Goal: Information Seeking & Learning: Learn about a topic

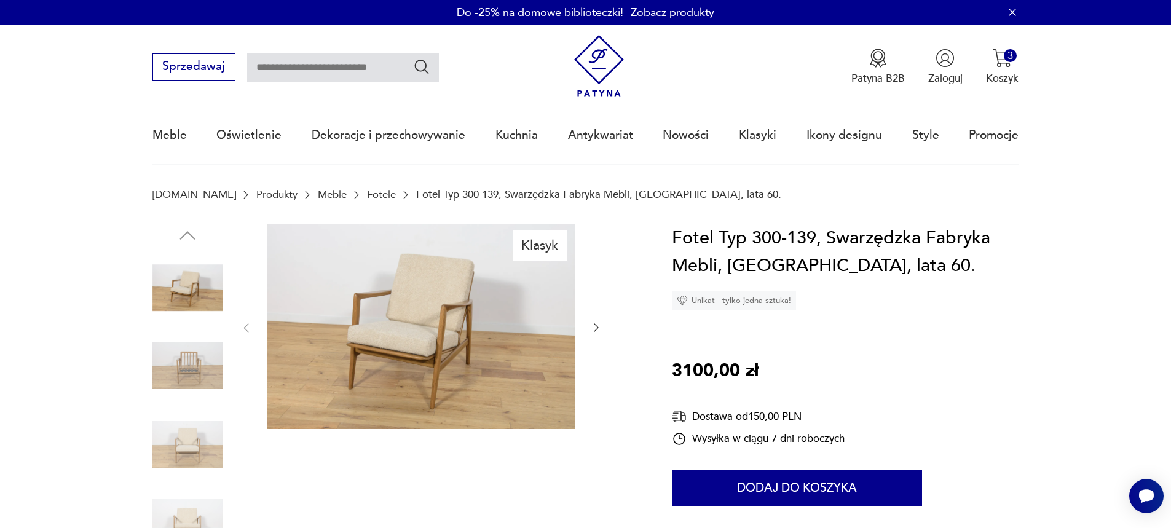
click at [173, 345] on img at bounding box center [187, 366] width 70 height 70
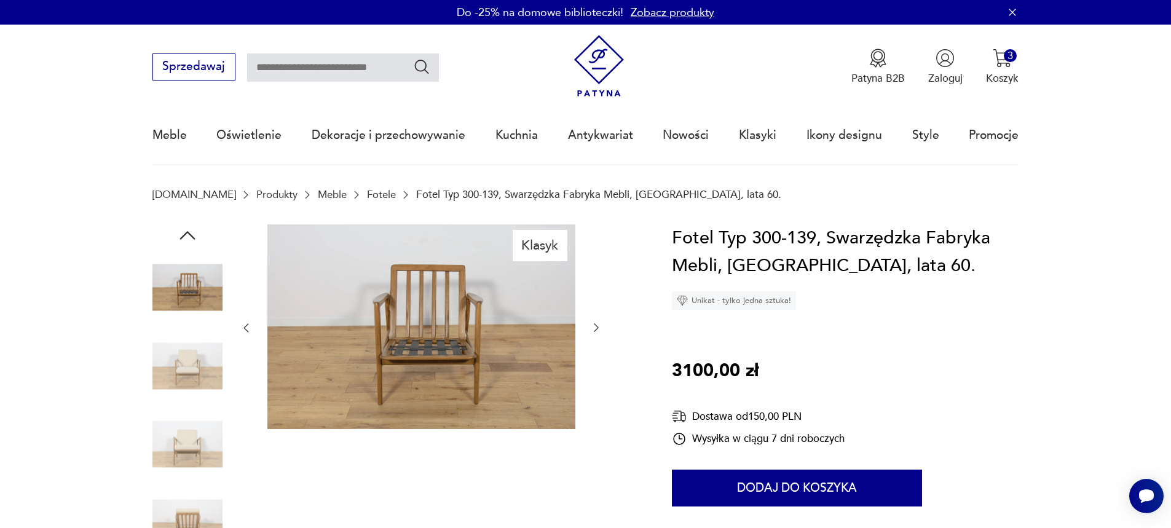
click at [181, 415] on img at bounding box center [187, 444] width 70 height 70
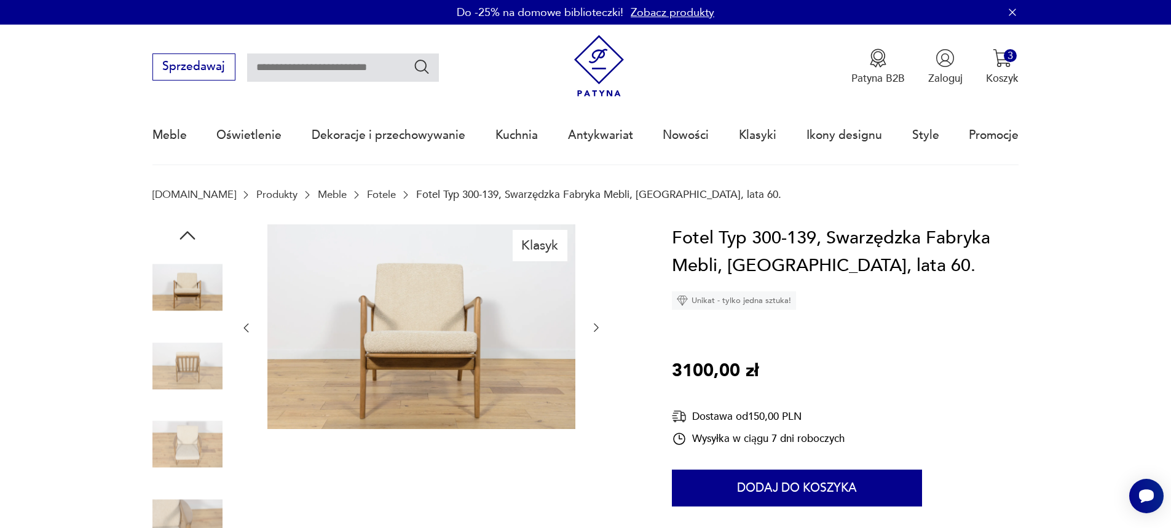
click at [178, 438] on img at bounding box center [187, 444] width 70 height 70
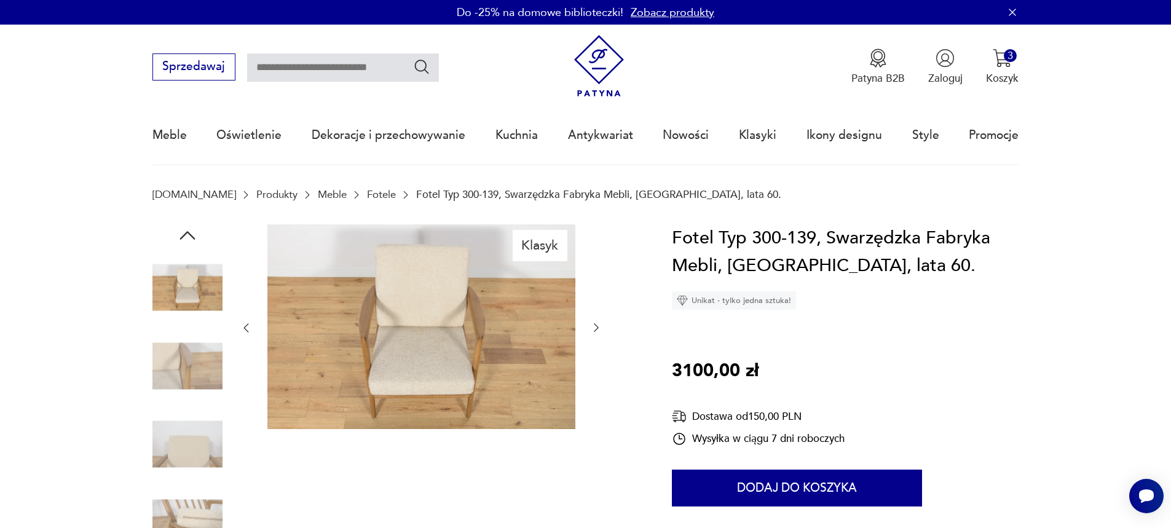
click at [177, 466] on img at bounding box center [187, 444] width 70 height 70
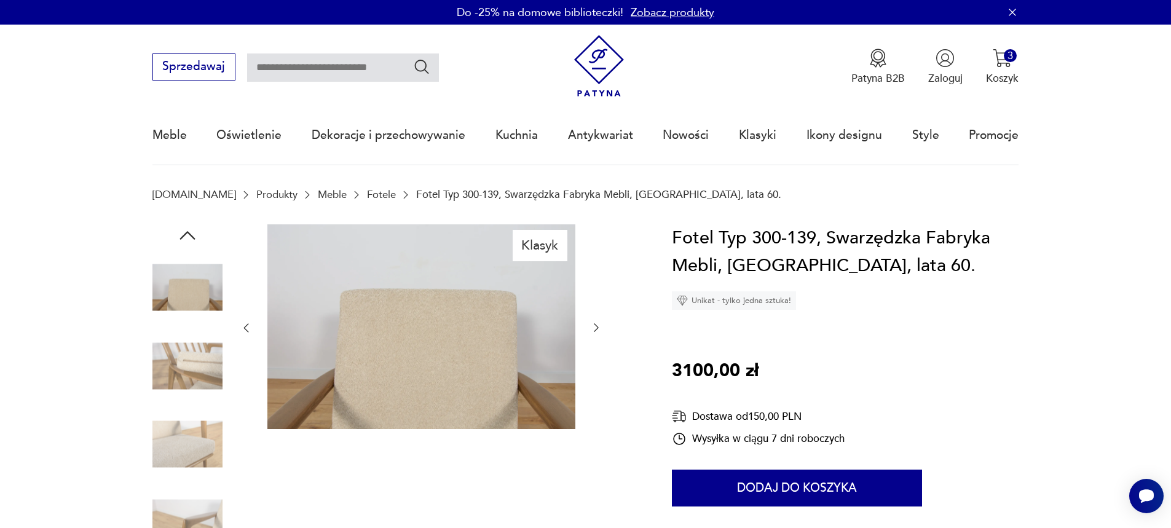
click at [183, 467] on img at bounding box center [187, 444] width 70 height 70
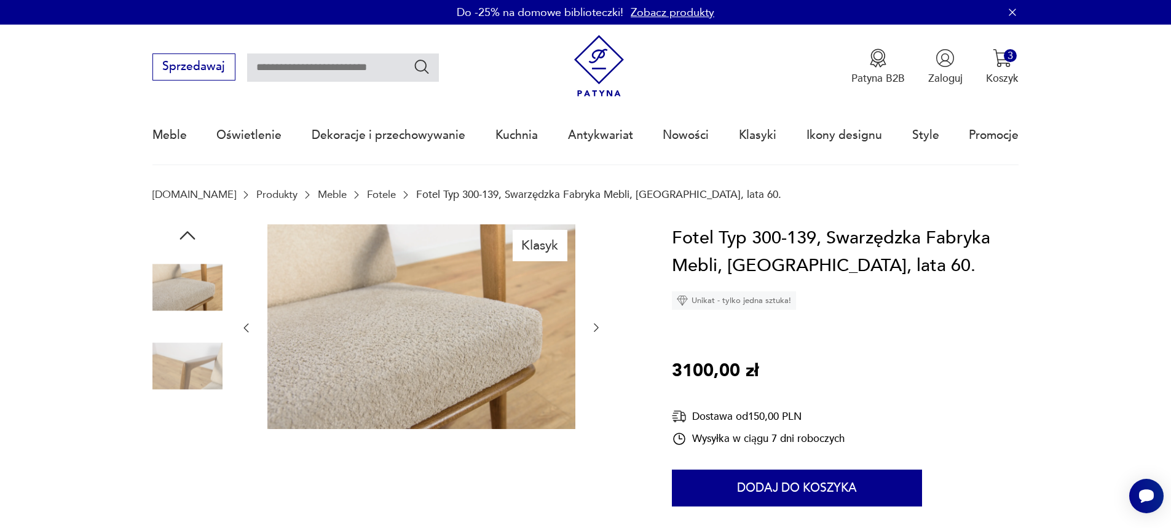
click at [183, 479] on div at bounding box center [187, 445] width 70 height 73
click at [111, 164] on nav "Sprzedawaj Patyna B2B Zaloguj 3 Koszyk Twój koszyk ( 3 ) Kremowy wazon Murano 1…" at bounding box center [585, 95] width 1171 height 141
click at [285, 63] on input "text" at bounding box center [343, 67] width 192 height 28
paste input "**********"
type input "**********"
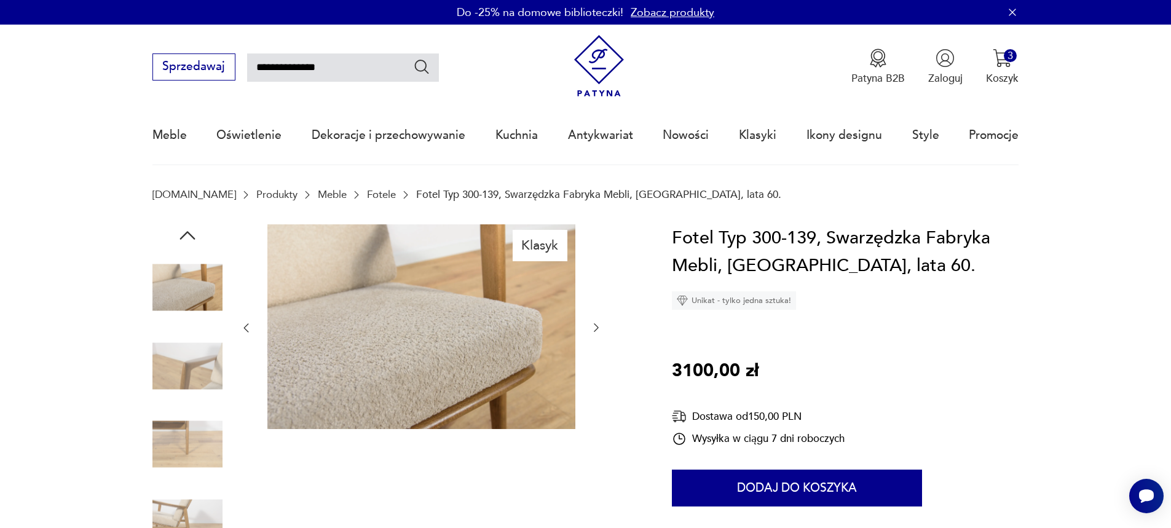
type input "**********"
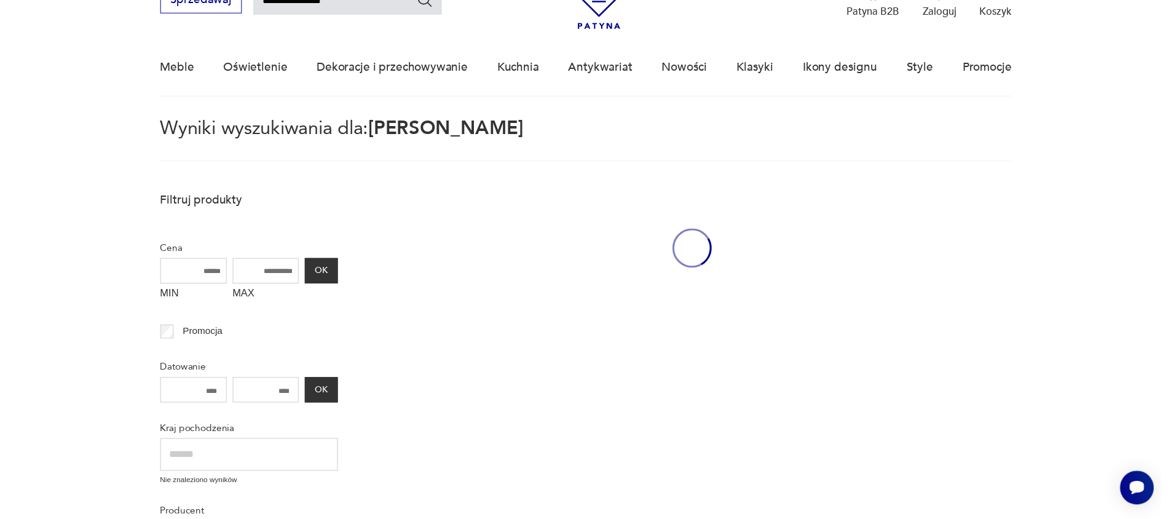
scroll to position [71, 0]
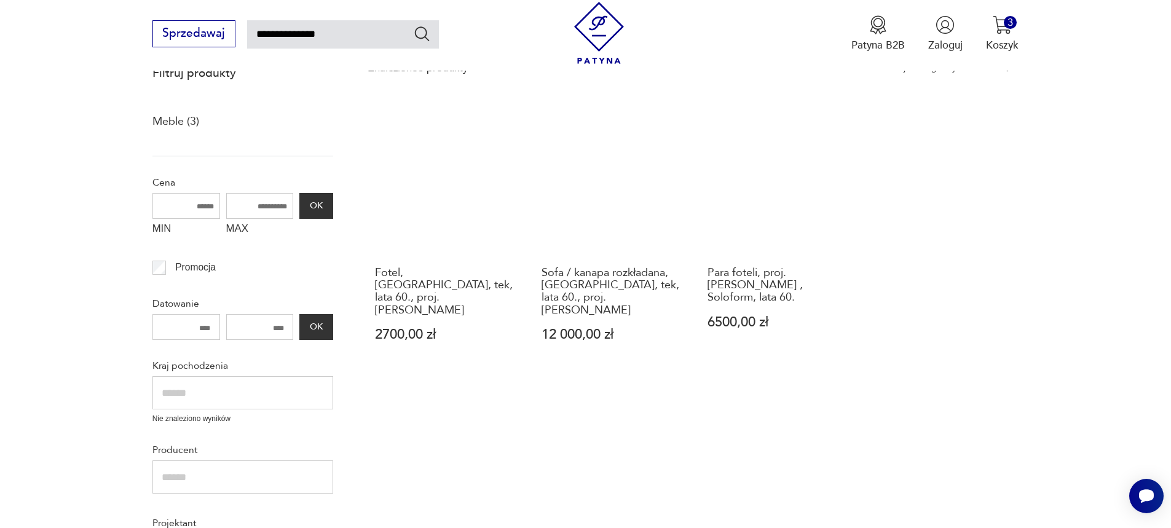
scroll to position [194, 0]
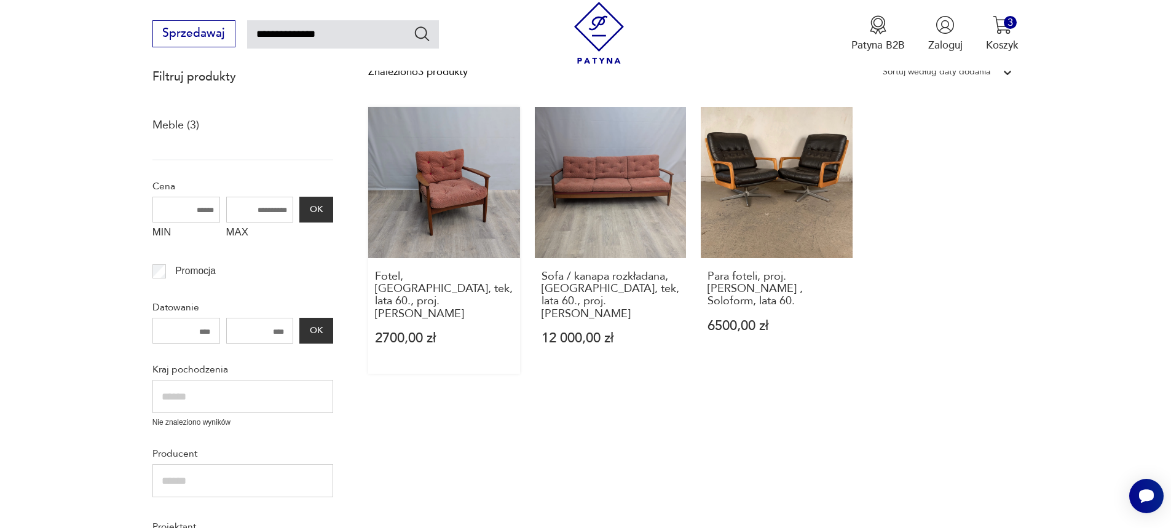
click at [451, 184] on link "Fotel, [GEOGRAPHIC_DATA], tek, lata 60., proj. [PERSON_NAME] 2700,00 zł" at bounding box center [444, 240] width 152 height 267
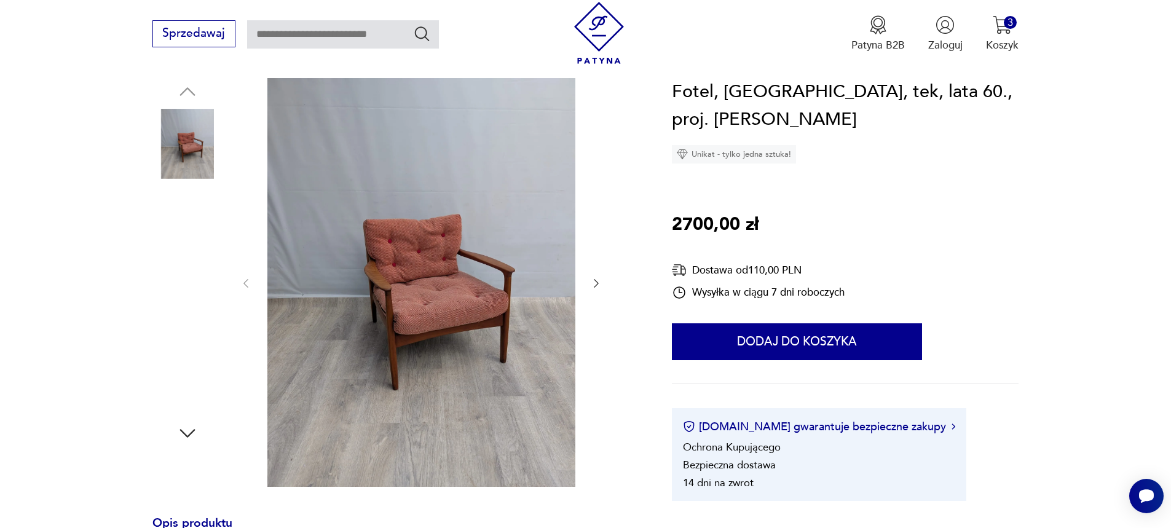
scroll to position [123, 0]
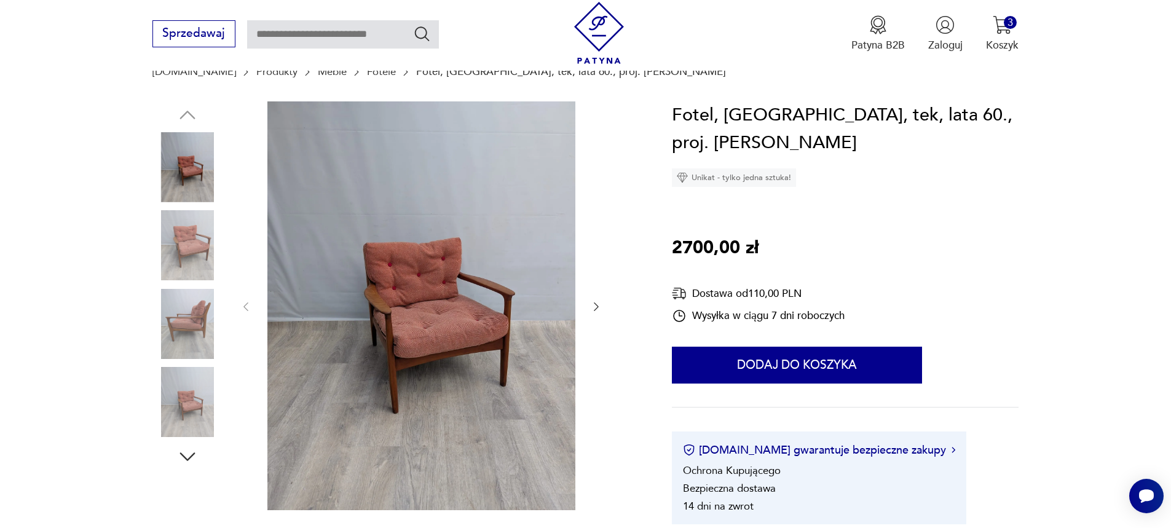
click at [596, 308] on icon "button" at bounding box center [596, 307] width 12 height 12
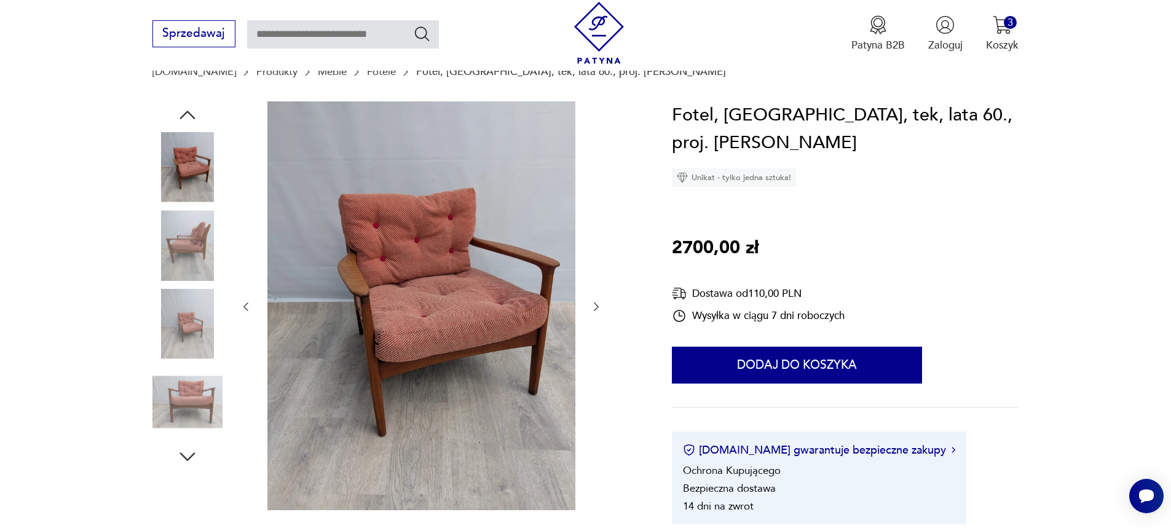
click at [596, 308] on icon "button" at bounding box center [596, 307] width 12 height 12
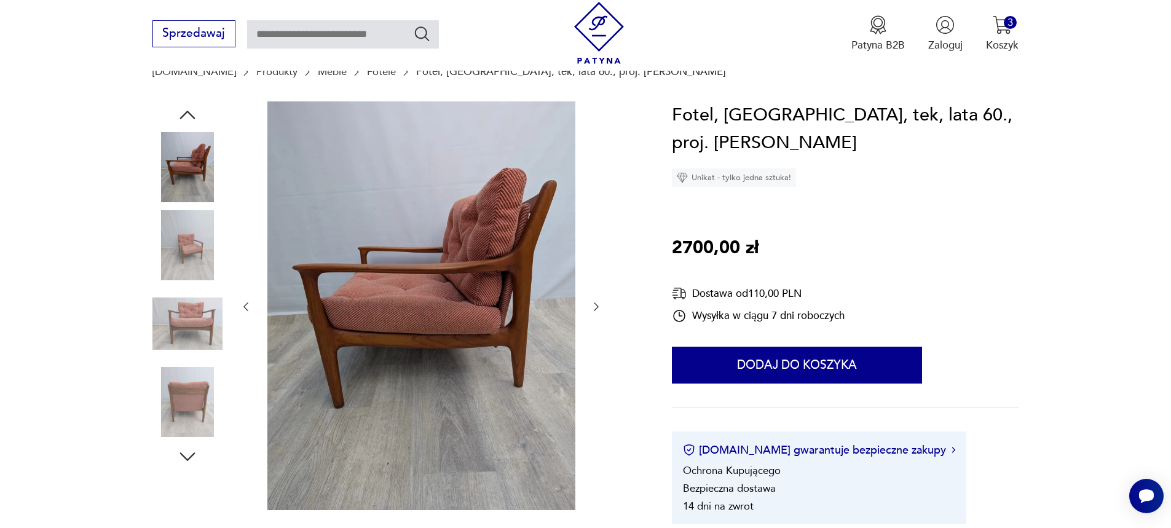
click at [596, 308] on icon "button" at bounding box center [596, 307] width 12 height 12
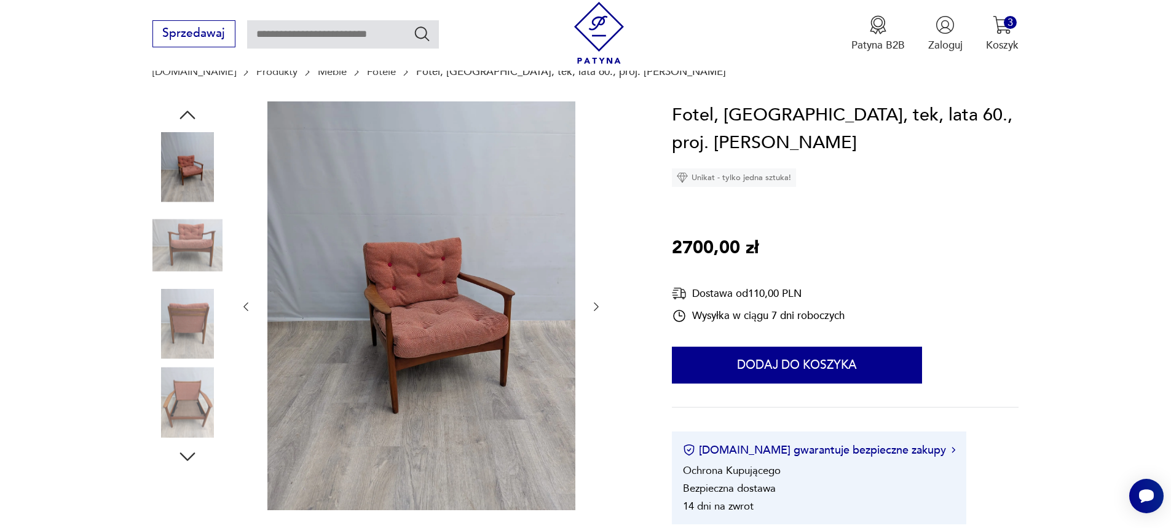
click at [596, 308] on icon "button" at bounding box center [596, 307] width 12 height 12
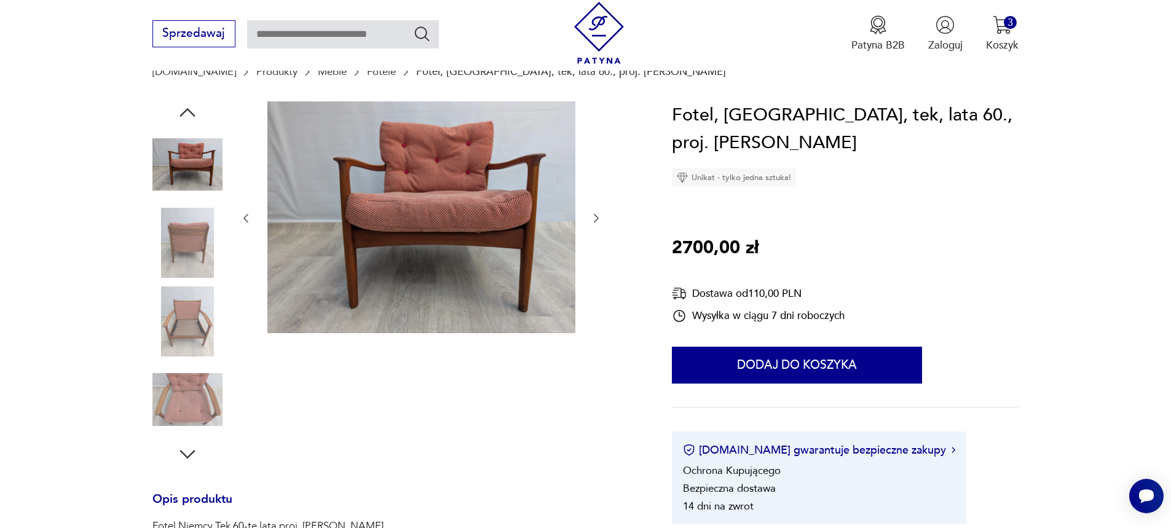
click at [596, 308] on div at bounding box center [421, 218] width 363 height 234
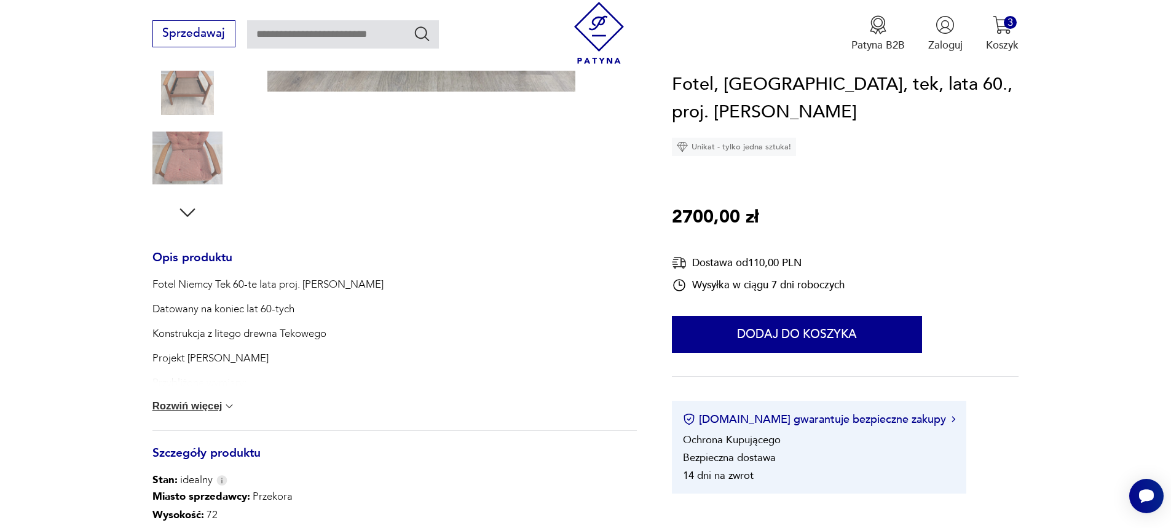
scroll to position [369, 0]
